Goal: Task Accomplishment & Management: Complete application form

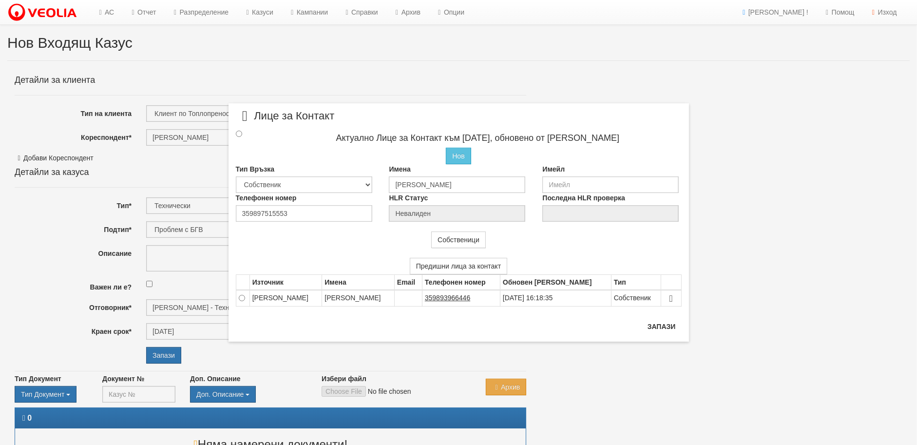
drag, startPoint x: 795, startPoint y: 120, endPoint x: 628, endPoint y: 65, distance: 175.5
click at [795, 120] on div "× Лице за Контакт Актуално Лице за Контакт към 16/09/2025, обновено от Стефка К…" at bounding box center [458, 222] width 917 height 445
click at [631, 72] on div "× Лице за Контакт Актуално Лице за Контакт към 16/09/2025, обновено от Стефка К…" at bounding box center [458, 171] width 475 height 342
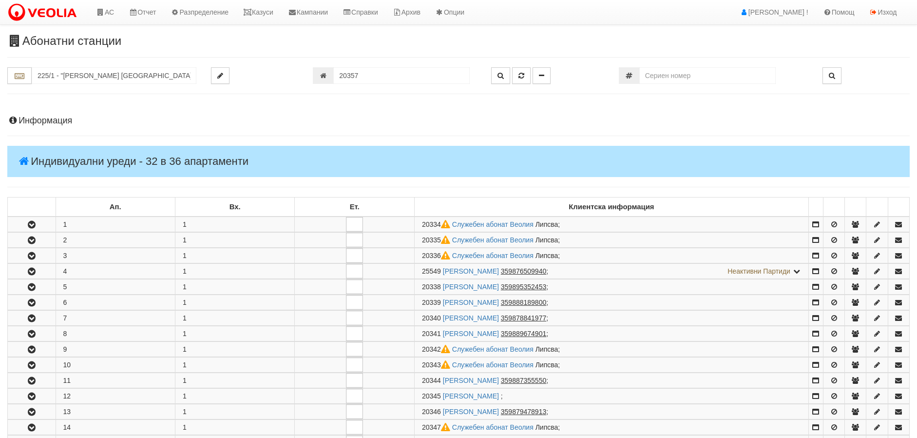
scroll to position [453, 0]
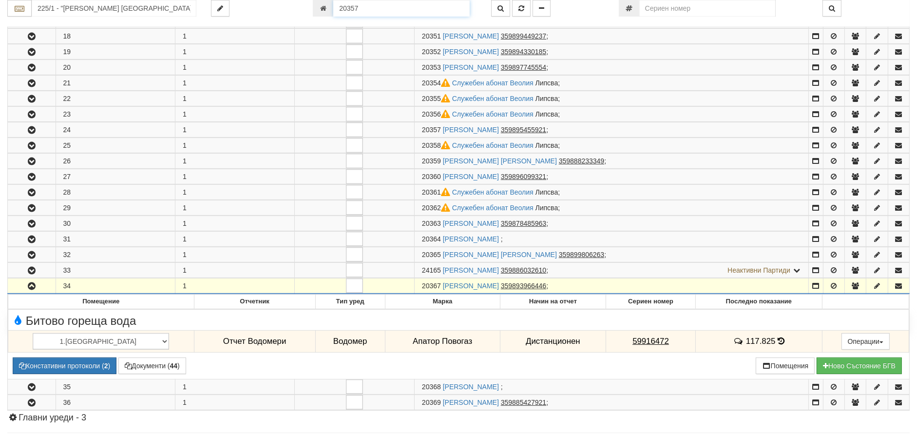
click at [360, 5] on input "20357" at bounding box center [401, 8] width 136 height 17
type input "19099"
type input "126/3,4 - "ВЕОЛИЯ ЕНЕРДЖИ ВАРНА " ЕАД"
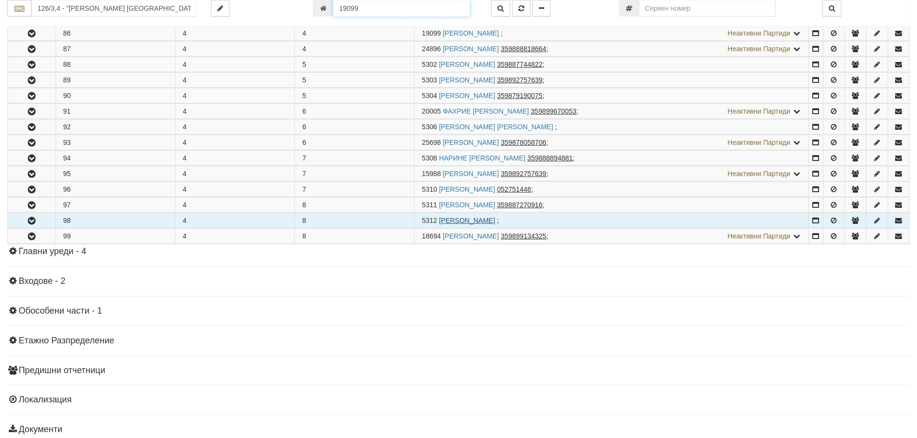
scroll to position [722, 0]
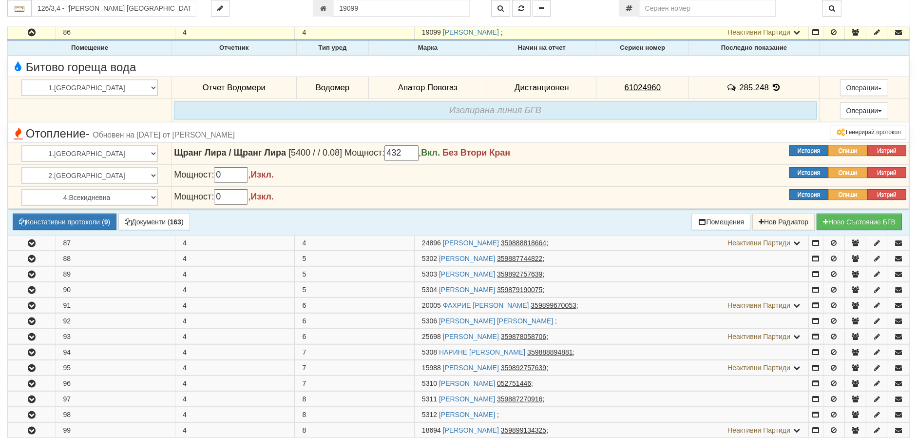
click at [771, 83] on icon at bounding box center [776, 87] width 11 height 8
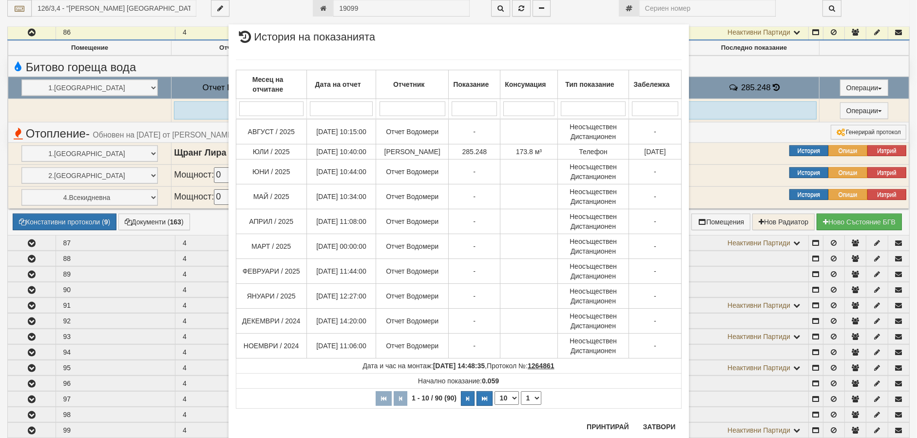
click at [499, 394] on select "10 20 30 40" at bounding box center [507, 398] width 24 height 14
select select "40"
click at [495, 404] on select "10 20 30 40" at bounding box center [507, 398] width 24 height 14
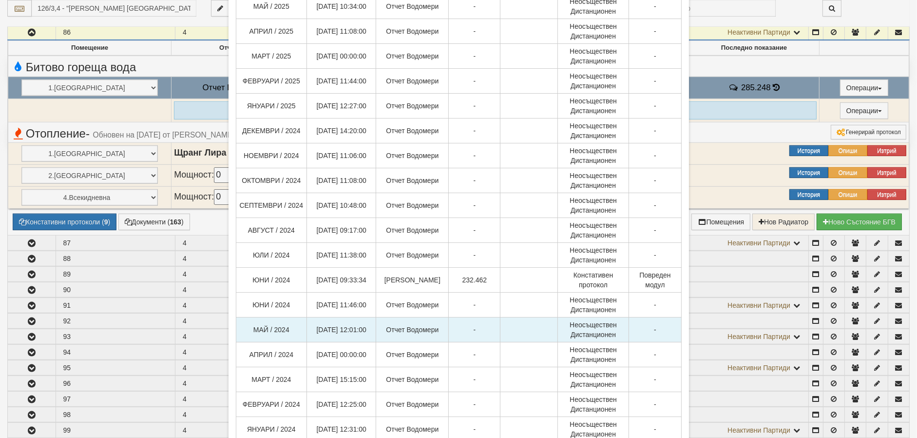
scroll to position [0, 0]
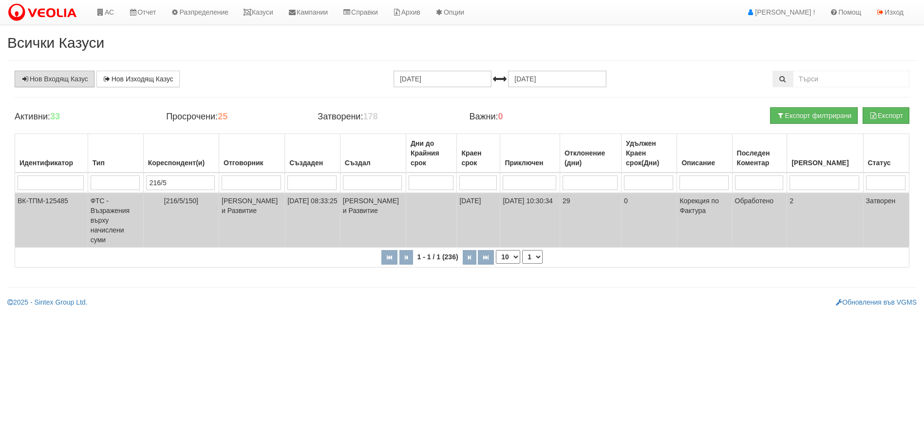
click at [44, 77] on link "Нов Входящ Казус" at bounding box center [55, 79] width 80 height 17
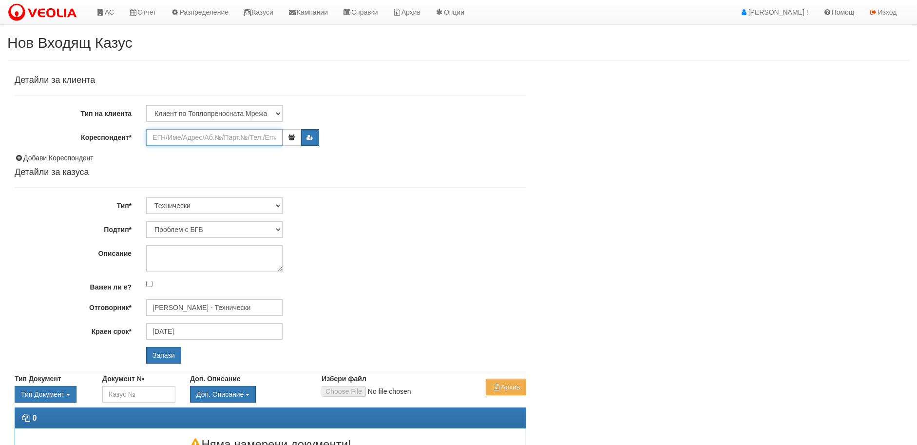
click at [176, 136] on input "Кореспондент*" at bounding box center [214, 137] width 136 height 17
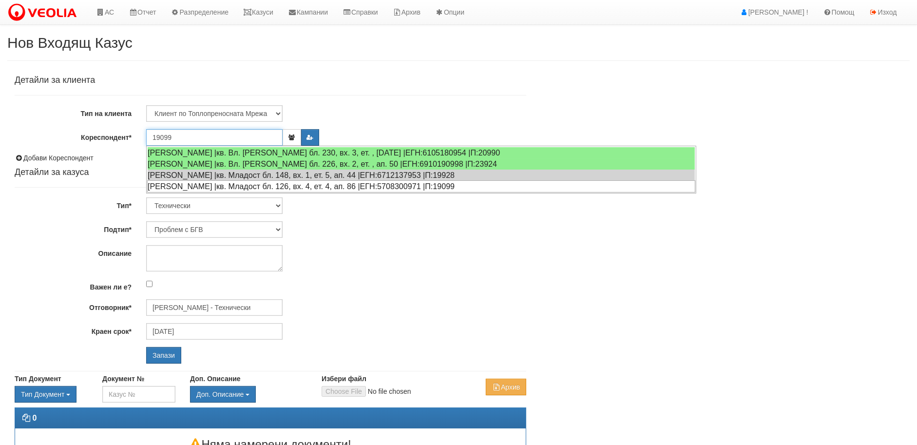
click at [215, 188] on div "[PERSON_NAME] |кв. Младост бл. 126, вх. 4, ет. 4, ап. 86 |ЕГН:5708300971 |П:190…" at bounding box center [421, 186] width 548 height 12
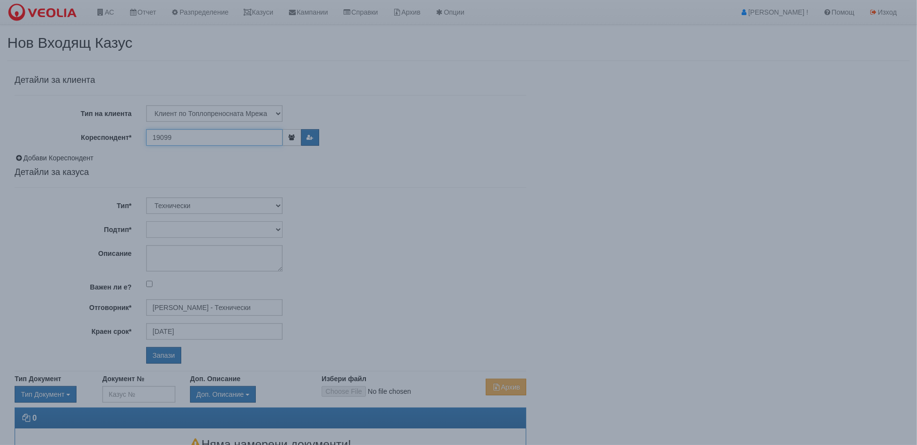
type input "[PERSON_NAME]"
type input "[PERSON_NAME] - Технически"
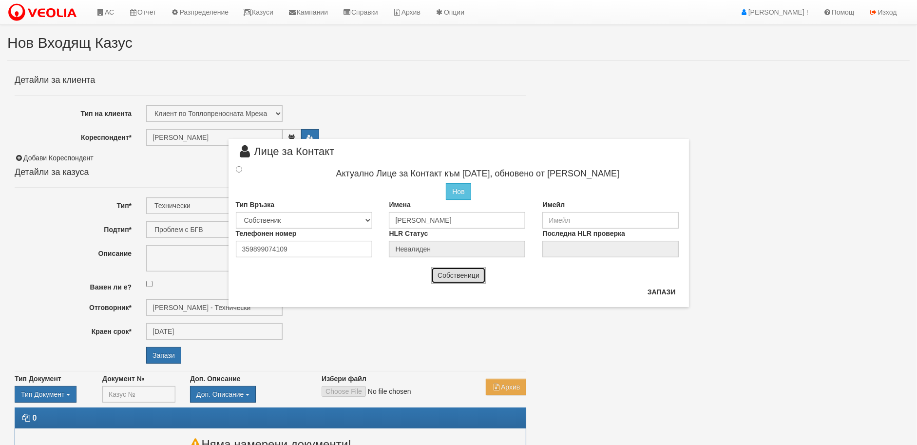
click at [446, 274] on button "Собственици" at bounding box center [458, 275] width 55 height 17
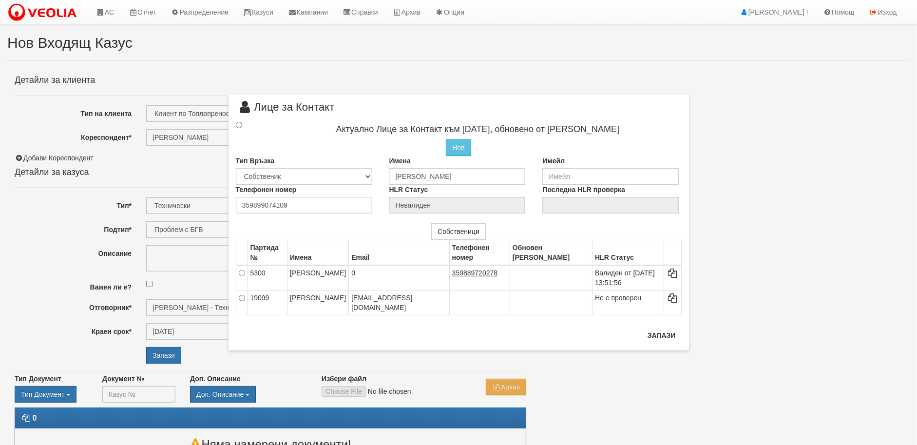
click at [237, 120] on div at bounding box center [248, 125] width 38 height 11
click at [242, 128] on input "radio" at bounding box center [239, 125] width 6 height 6
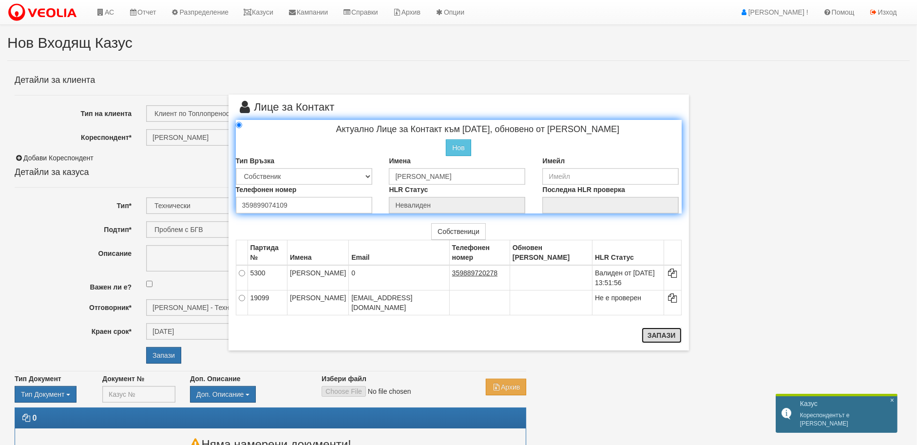
click at [648, 337] on button "Запази" at bounding box center [662, 335] width 40 height 16
radio input "true"
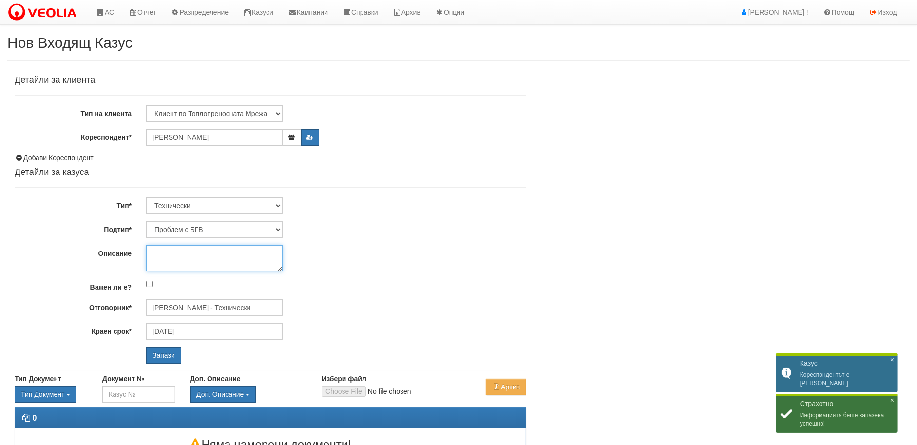
click at [194, 257] on textarea "Описание" at bounding box center [214, 258] width 136 height 26
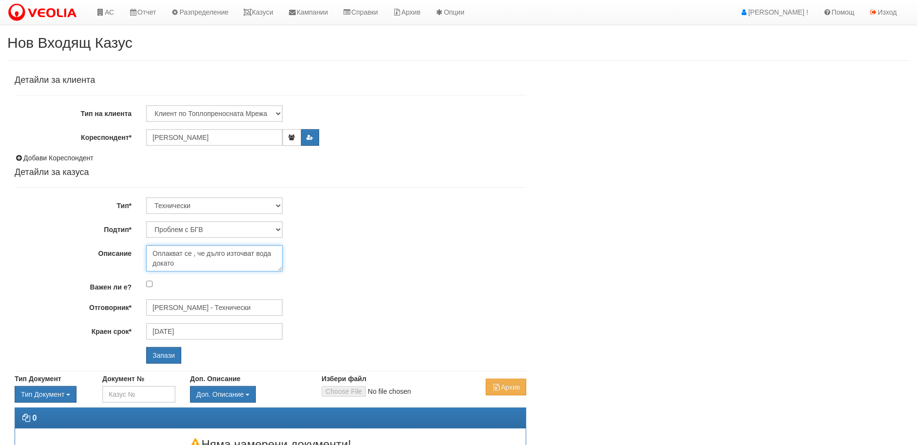
click at [211, 255] on textarea "Оплакват се , че дълго източват вода докато" at bounding box center [214, 258] width 136 height 26
click at [248, 252] on textarea "Дълго източват вода докато" at bounding box center [214, 258] width 136 height 26
type textarea "Дълго източват вода докато достигне желана температура."
click at [159, 351] on input "Запази" at bounding box center [163, 355] width 35 height 17
